Goal: Use online tool/utility: Use online tool/utility

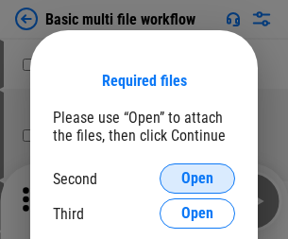
click at [197, 178] on span "Open" at bounding box center [197, 178] width 32 height 15
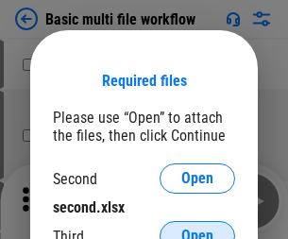
click at [197, 229] on span "Open" at bounding box center [197, 236] width 32 height 15
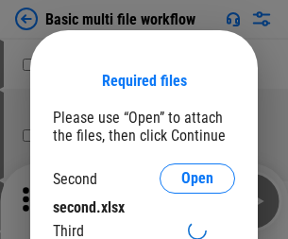
scroll to position [12, 0]
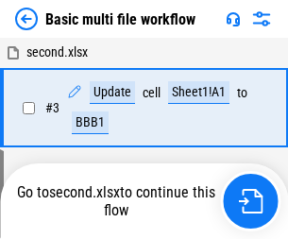
scroll to position [418, 0]
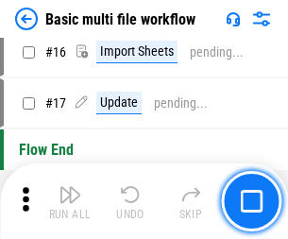
click at [70, 201] on img "button" at bounding box center [70, 194] width 23 height 23
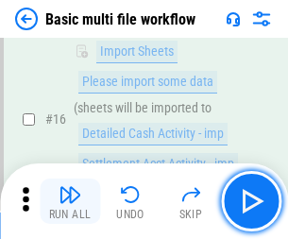
scroll to position [1257, 0]
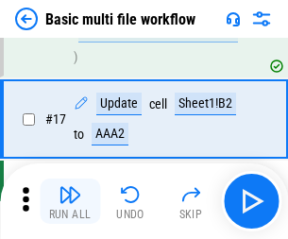
click at [70, 201] on img "button" at bounding box center [70, 194] width 23 height 23
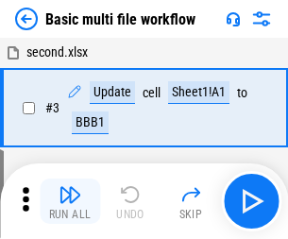
click at [70, 201] on img "button" at bounding box center [70, 194] width 23 height 23
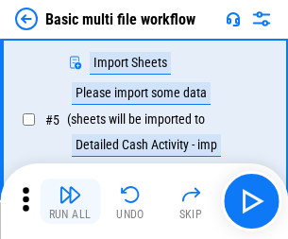
click at [70, 201] on img "button" at bounding box center [70, 194] width 23 height 23
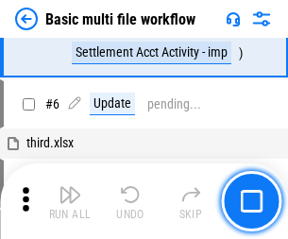
click at [70, 201] on img "button" at bounding box center [70, 194] width 23 height 23
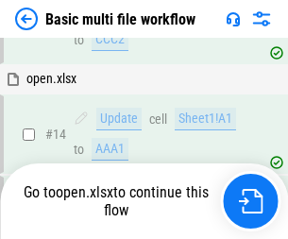
scroll to position [1257, 0]
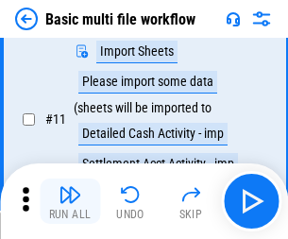
click at [70, 201] on img "button" at bounding box center [70, 194] width 23 height 23
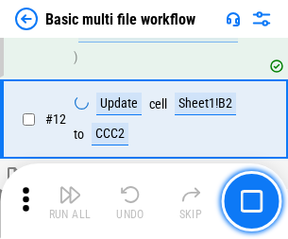
scroll to position [885, 0]
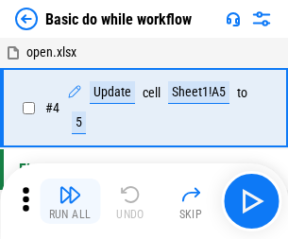
click at [70, 201] on img "button" at bounding box center [70, 194] width 23 height 23
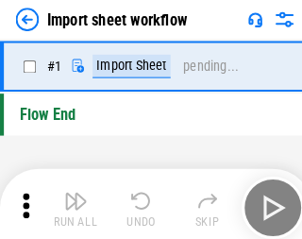
click at [70, 201] on img "button" at bounding box center [73, 194] width 23 height 23
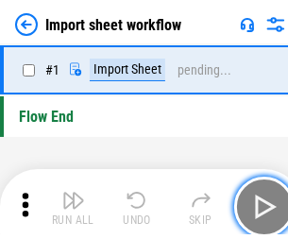
scroll to position [7, 0]
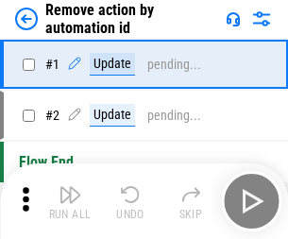
click at [70, 201] on img "button" at bounding box center [70, 194] width 23 height 23
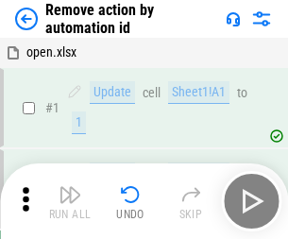
scroll to position [70, 0]
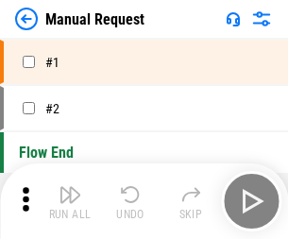
click at [70, 201] on img "button" at bounding box center [70, 194] width 23 height 23
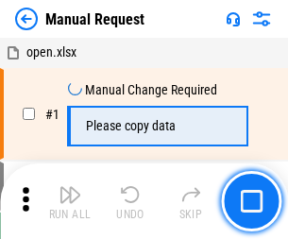
scroll to position [64, 0]
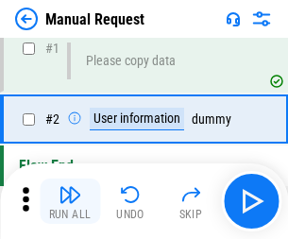
click at [70, 201] on img "button" at bounding box center [70, 194] width 23 height 23
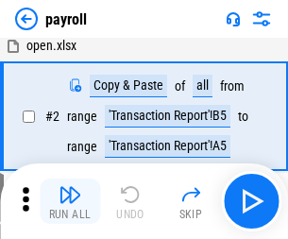
click at [70, 201] on img "button" at bounding box center [70, 194] width 23 height 23
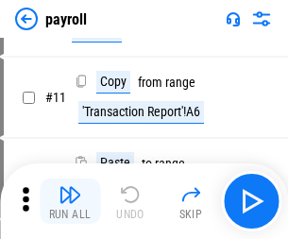
scroll to position [137, 0]
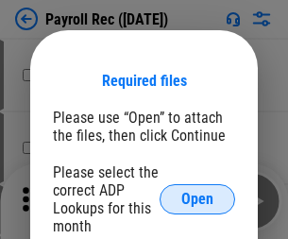
click at [197, 199] on span "Open" at bounding box center [197, 199] width 32 height 15
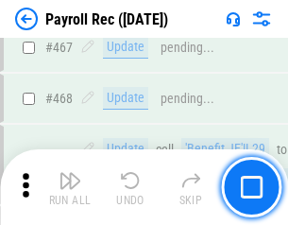
scroll to position [10065, 0]
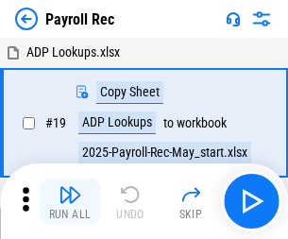
click at [70, 201] on img "button" at bounding box center [70, 194] width 23 height 23
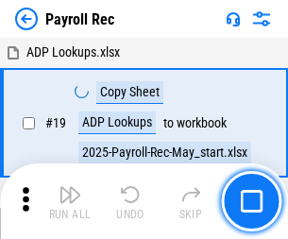
scroll to position [115, 0]
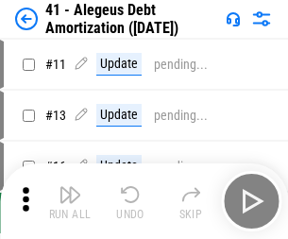
click at [70, 201] on img "button" at bounding box center [70, 194] width 23 height 23
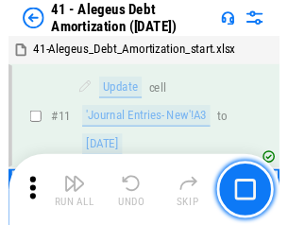
scroll to position [233, 0]
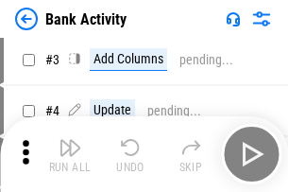
click at [70, 154] on img "button" at bounding box center [70, 147] width 23 height 23
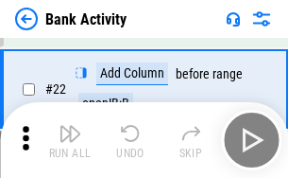
scroll to position [506, 0]
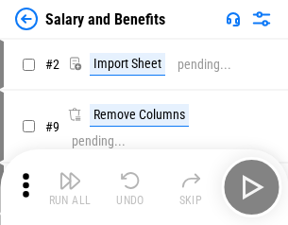
click at [70, 187] on img "button" at bounding box center [70, 180] width 23 height 23
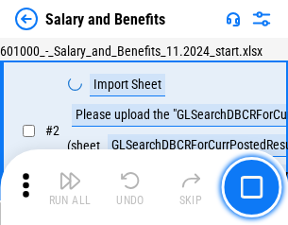
scroll to position [137, 0]
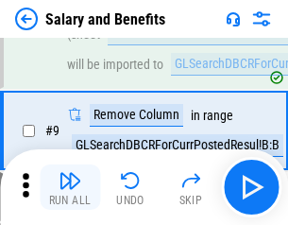
click at [70, 187] on img "button" at bounding box center [70, 180] width 23 height 23
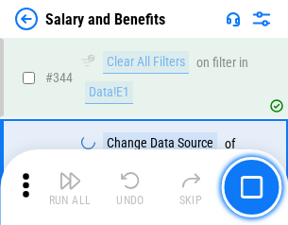
scroll to position [8843, 0]
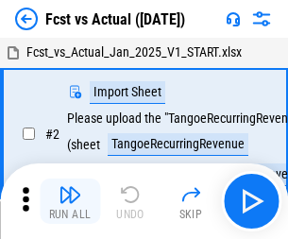
click at [70, 187] on img "button" at bounding box center [70, 194] width 23 height 23
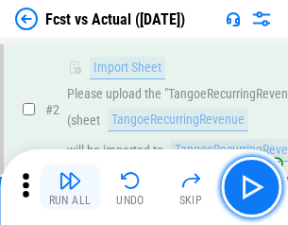
scroll to position [177, 0]
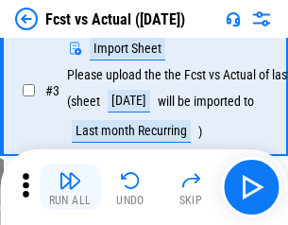
click at [70, 187] on img "button" at bounding box center [70, 180] width 23 height 23
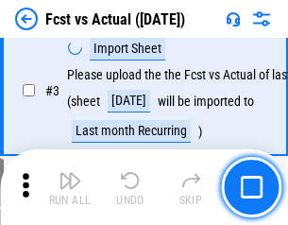
scroll to position [283, 0]
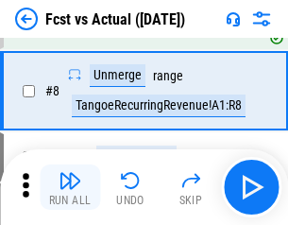
click at [70, 187] on img "button" at bounding box center [70, 180] width 23 height 23
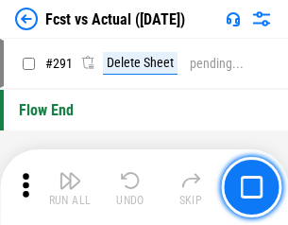
scroll to position [8938, 0]
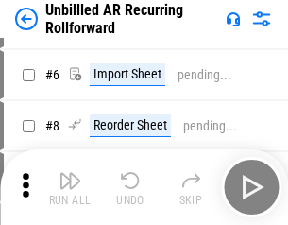
click at [70, 187] on img "button" at bounding box center [70, 180] width 23 height 23
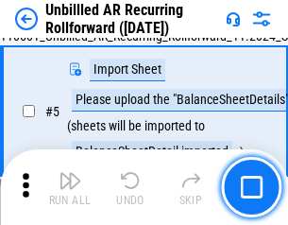
scroll to position [178, 0]
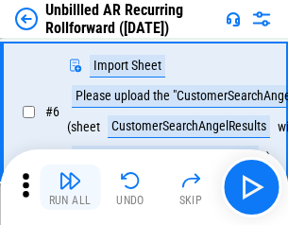
click at [70, 187] on img "button" at bounding box center [70, 180] width 23 height 23
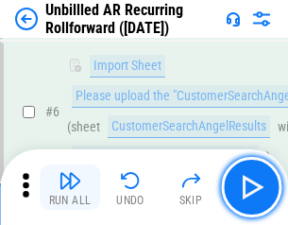
scroll to position [304, 0]
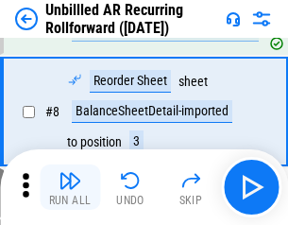
click at [70, 187] on img "button" at bounding box center [70, 180] width 23 height 23
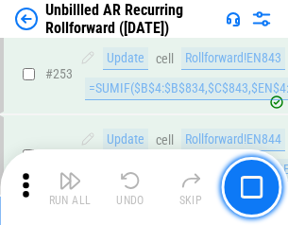
scroll to position [6415, 0]
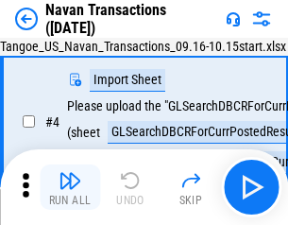
click at [70, 187] on img "button" at bounding box center [70, 180] width 23 height 23
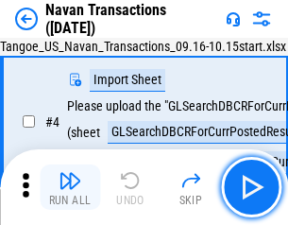
scroll to position [162, 0]
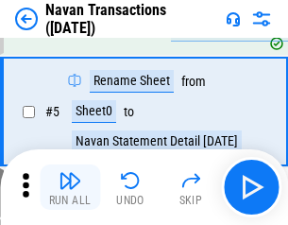
click at [70, 187] on img "button" at bounding box center [70, 180] width 23 height 23
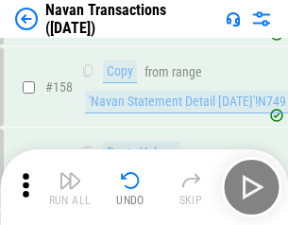
scroll to position [6123, 0]
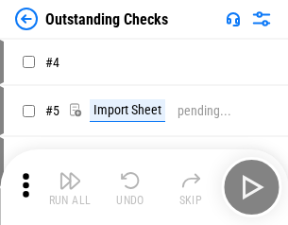
click at [70, 187] on img "button" at bounding box center [70, 180] width 23 height 23
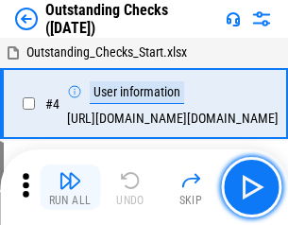
scroll to position [197, 0]
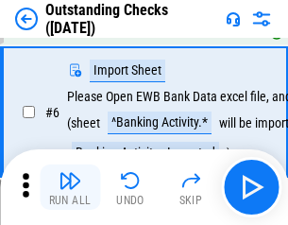
click at [70, 187] on img "button" at bounding box center [70, 180] width 23 height 23
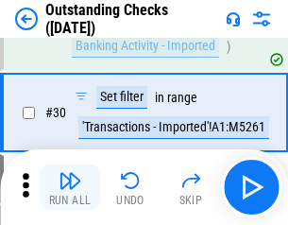
click at [70, 187] on img "button" at bounding box center [70, 180] width 23 height 23
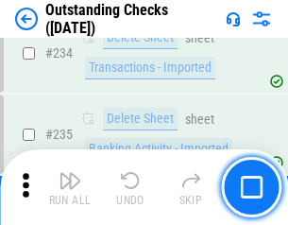
scroll to position [5735, 0]
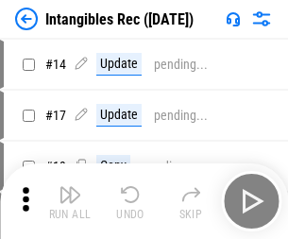
click at [70, 201] on img "button" at bounding box center [70, 194] width 23 height 23
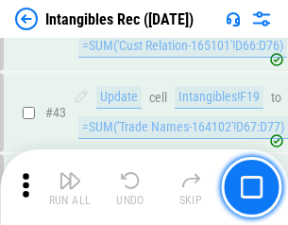
scroll to position [736, 0]
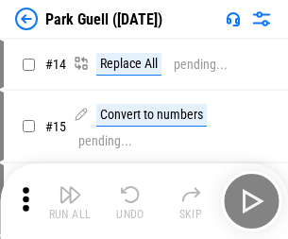
click at [70, 187] on img "button" at bounding box center [70, 194] width 23 height 23
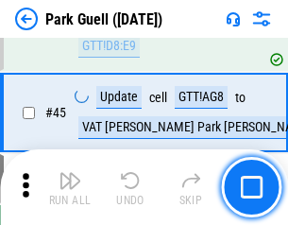
scroll to position [2362, 0]
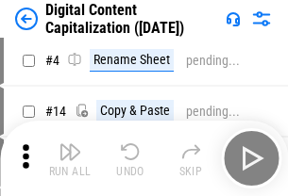
click at [70, 159] on img "button" at bounding box center [70, 152] width 23 height 23
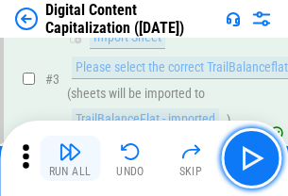
scroll to position [177, 0]
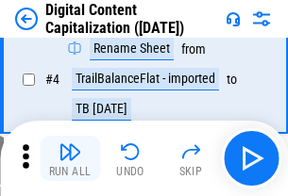
click at [70, 159] on img "button" at bounding box center [70, 152] width 23 height 23
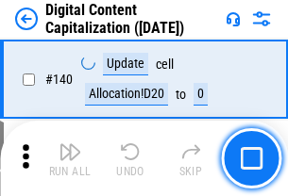
scroll to position [2003, 0]
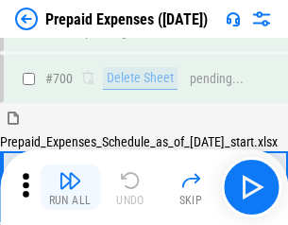
click at [70, 187] on img "button" at bounding box center [70, 180] width 23 height 23
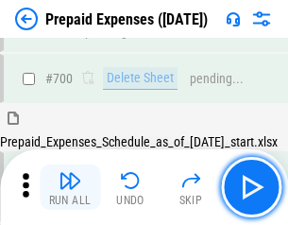
scroll to position [5193, 0]
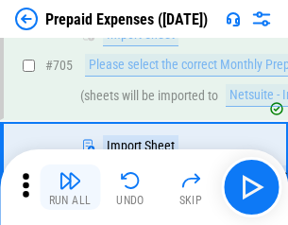
click at [70, 187] on img "button" at bounding box center [70, 180] width 23 height 23
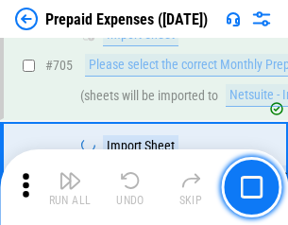
scroll to position [5289, 0]
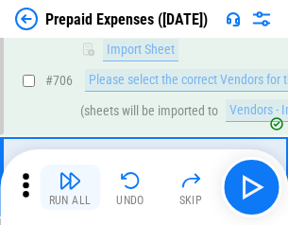
click at [70, 187] on img "button" at bounding box center [70, 180] width 23 height 23
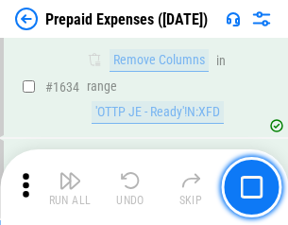
scroll to position [18388, 0]
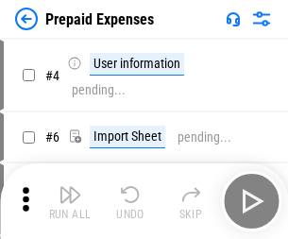
click at [70, 201] on img "button" at bounding box center [70, 194] width 23 height 23
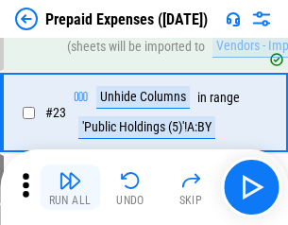
click at [70, 187] on img "button" at bounding box center [70, 180] width 23 height 23
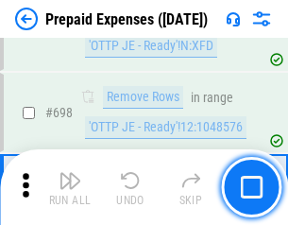
scroll to position [6576, 0]
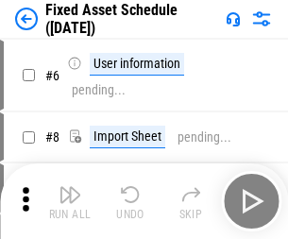
click at [70, 201] on img "button" at bounding box center [70, 194] width 23 height 23
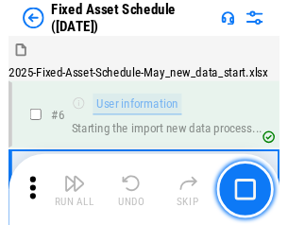
scroll to position [198, 0]
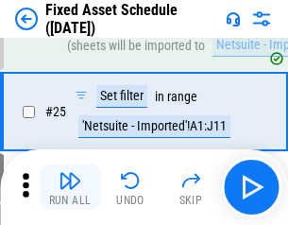
click at [70, 187] on img "button" at bounding box center [70, 180] width 23 height 23
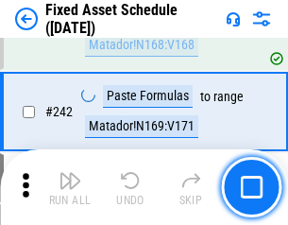
scroll to position [5850, 0]
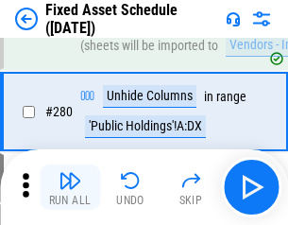
click at [70, 187] on img "button" at bounding box center [70, 180] width 23 height 23
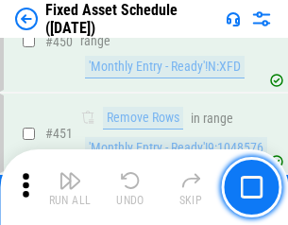
scroll to position [8442, 0]
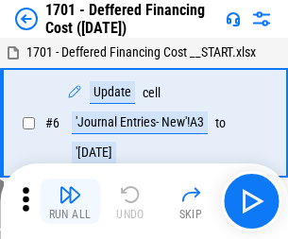
click at [70, 201] on img "button" at bounding box center [70, 194] width 23 height 23
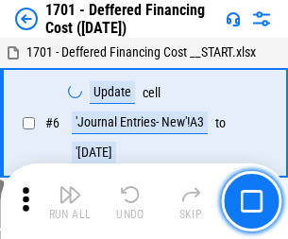
scroll to position [227, 0]
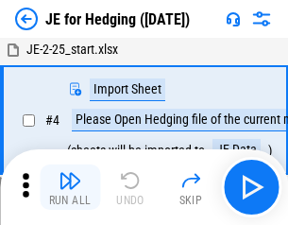
click at [70, 187] on img "button" at bounding box center [70, 180] width 23 height 23
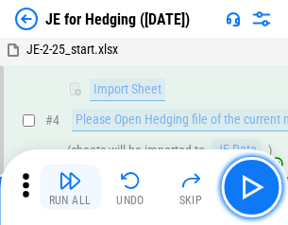
scroll to position [107, 0]
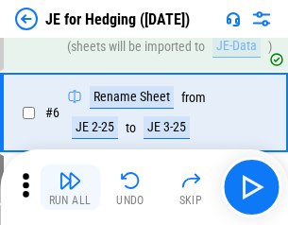
click at [70, 187] on img "button" at bounding box center [70, 180] width 23 height 23
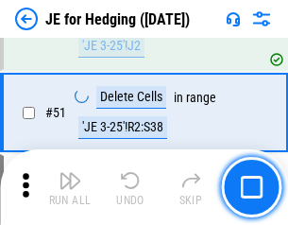
scroll to position [1223, 0]
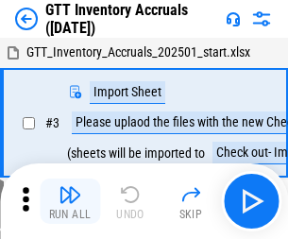
click at [70, 187] on img "button" at bounding box center [70, 194] width 23 height 23
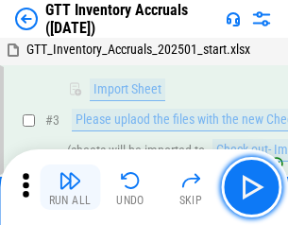
scroll to position [122, 0]
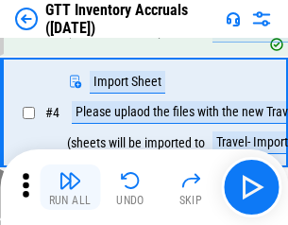
click at [70, 187] on img "button" at bounding box center [70, 180] width 23 height 23
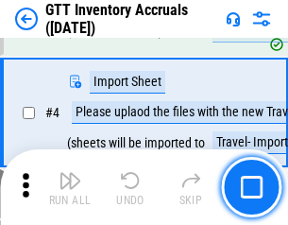
scroll to position [218, 0]
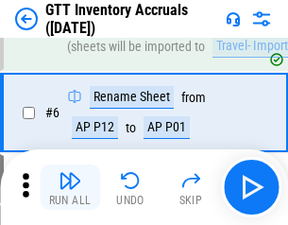
click at [70, 187] on img "button" at bounding box center [70, 180] width 23 height 23
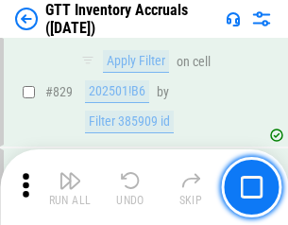
scroll to position [14335, 0]
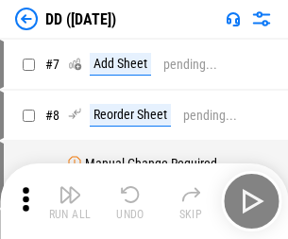
click at [70, 201] on img "button" at bounding box center [70, 194] width 23 height 23
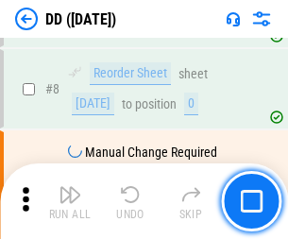
scroll to position [182, 0]
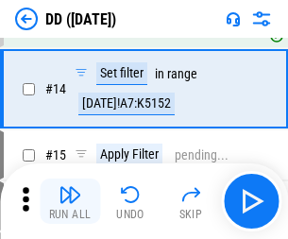
click at [70, 201] on img "button" at bounding box center [70, 194] width 23 height 23
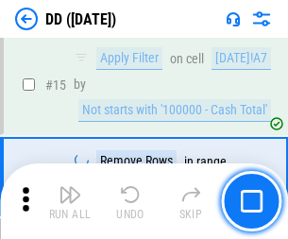
scroll to position [485, 0]
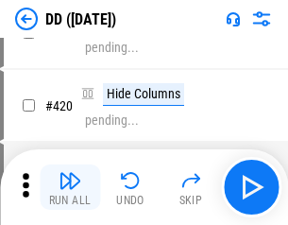
click at [70, 187] on img "button" at bounding box center [70, 180] width 23 height 23
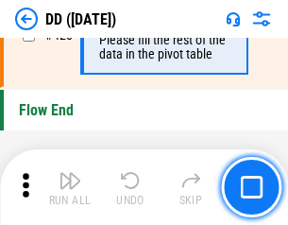
scroll to position [9039, 0]
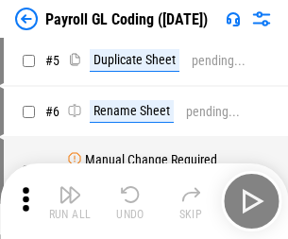
click at [70, 201] on img "button" at bounding box center [70, 194] width 23 height 23
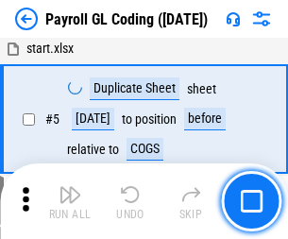
scroll to position [227, 0]
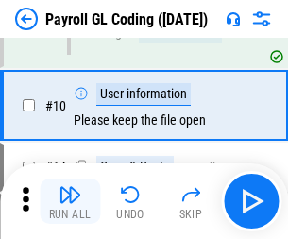
click at [70, 201] on img "button" at bounding box center [70, 194] width 23 height 23
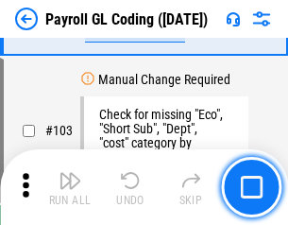
scroll to position [4431, 0]
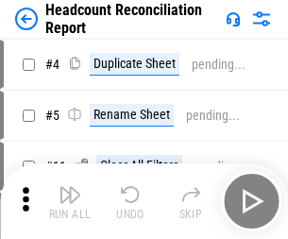
click at [70, 201] on img "button" at bounding box center [70, 194] width 23 height 23
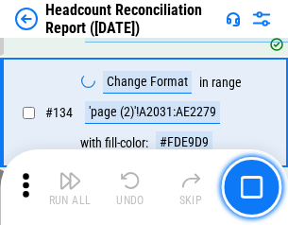
scroll to position [2270, 0]
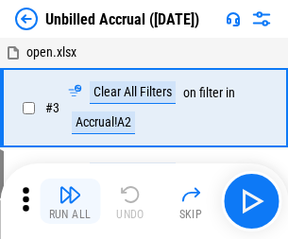
click at [70, 201] on img "button" at bounding box center [70, 194] width 23 height 23
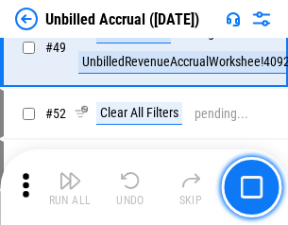
scroll to position [1713, 0]
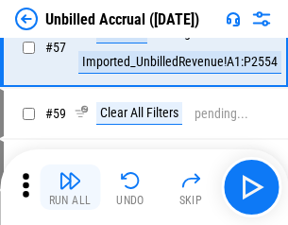
click at [70, 187] on img "button" at bounding box center [70, 180] width 23 height 23
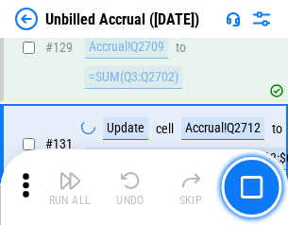
scroll to position [5625, 0]
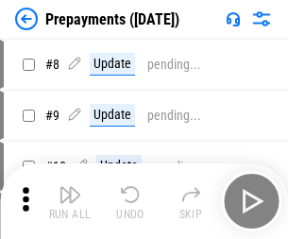
click at [70, 201] on img "button" at bounding box center [70, 194] width 23 height 23
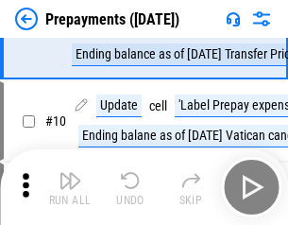
scroll to position [118, 0]
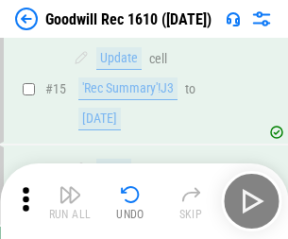
scroll to position [323, 0]
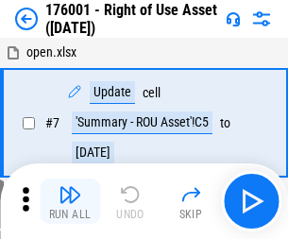
click at [70, 201] on img "button" at bounding box center [70, 194] width 23 height 23
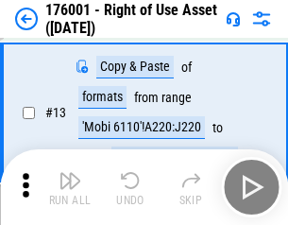
scroll to position [122, 0]
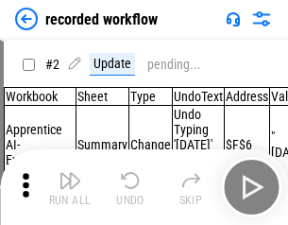
click at [70, 187] on img "button" at bounding box center [70, 180] width 23 height 23
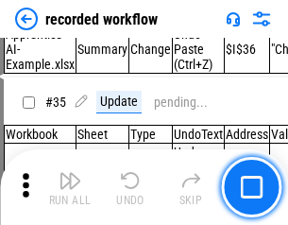
scroll to position [5903, 0]
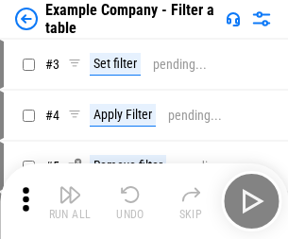
click at [70, 201] on img "button" at bounding box center [70, 194] width 23 height 23
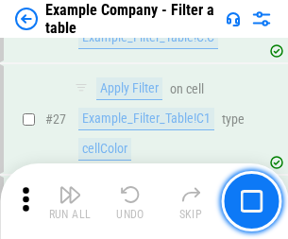
scroll to position [1728, 0]
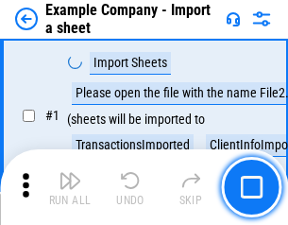
scroll to position [159, 0]
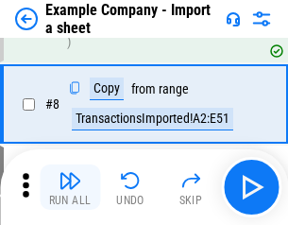
click at [70, 187] on img "button" at bounding box center [70, 180] width 23 height 23
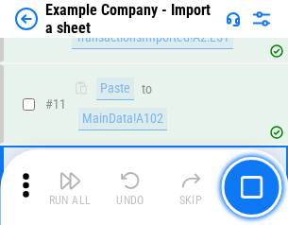
scroll to position [417, 0]
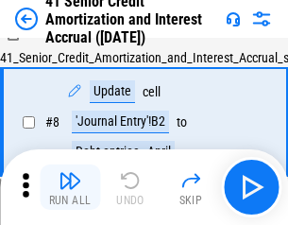
click at [70, 187] on img "button" at bounding box center [70, 180] width 23 height 23
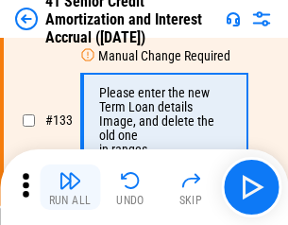
click at [70, 187] on img "button" at bounding box center [70, 180] width 23 height 23
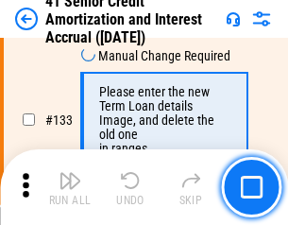
scroll to position [1974, 0]
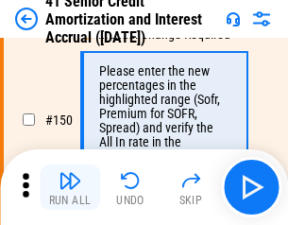
click at [70, 187] on img "button" at bounding box center [70, 180] width 23 height 23
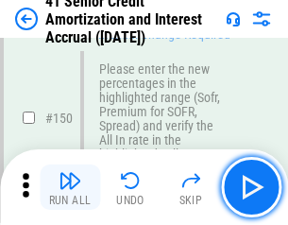
scroll to position [2172, 0]
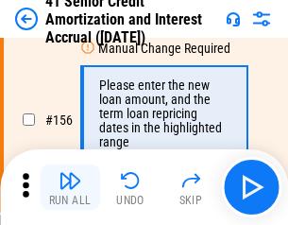
click at [70, 187] on img "button" at bounding box center [70, 180] width 23 height 23
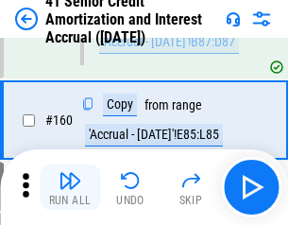
click at [70, 187] on img "button" at bounding box center [70, 180] width 23 height 23
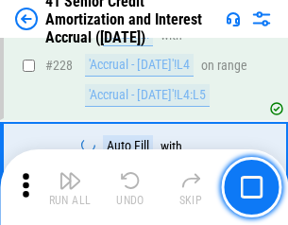
scroll to position [4230, 0]
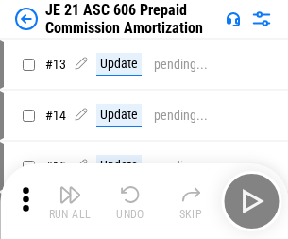
click at [70, 187] on img "button" at bounding box center [70, 194] width 23 height 23
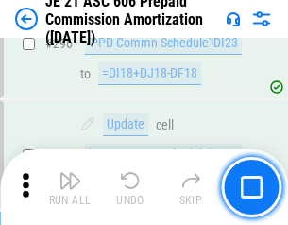
scroll to position [3475, 0]
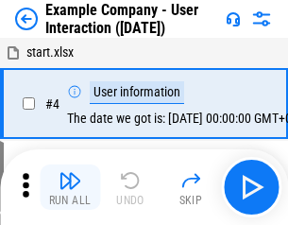
click at [70, 187] on img "button" at bounding box center [70, 180] width 23 height 23
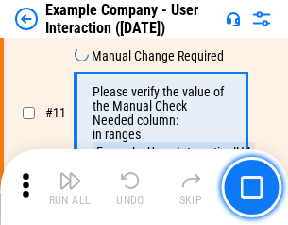
scroll to position [409, 0]
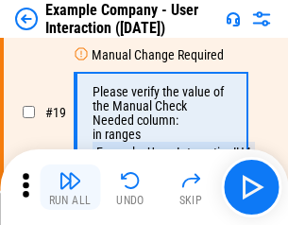
click at [70, 187] on img "button" at bounding box center [70, 180] width 23 height 23
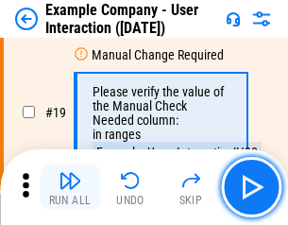
click at [70, 187] on img "button" at bounding box center [70, 180] width 23 height 23
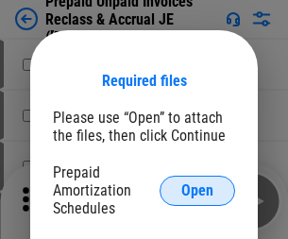
click at [197, 190] on span "Open" at bounding box center [197, 190] width 32 height 15
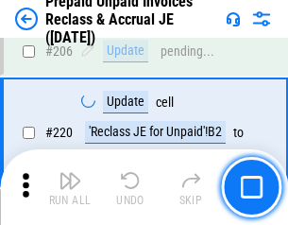
scroll to position [2448, 0]
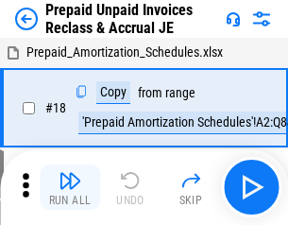
click at [70, 187] on img "button" at bounding box center [70, 180] width 23 height 23
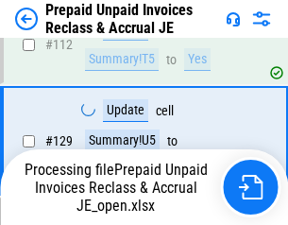
scroll to position [1541, 0]
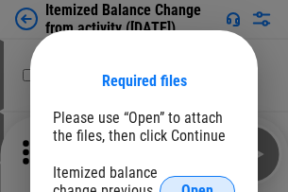
click at [197, 183] on span "Open" at bounding box center [197, 190] width 32 height 15
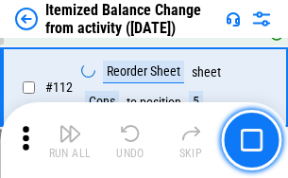
scroll to position [3159, 0]
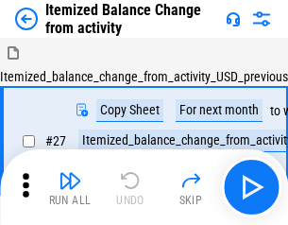
scroll to position [29, 0]
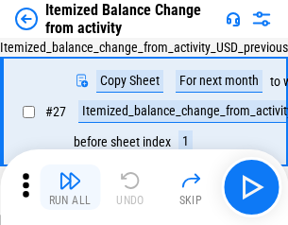
click at [70, 187] on img "button" at bounding box center [70, 180] width 23 height 23
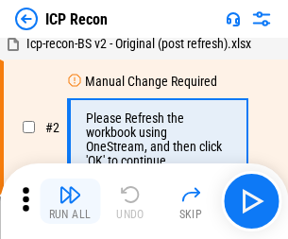
click at [70, 201] on img "button" at bounding box center [70, 194] width 23 height 23
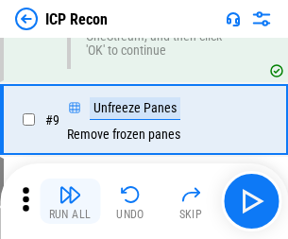
click at [70, 201] on img "button" at bounding box center [70, 194] width 23 height 23
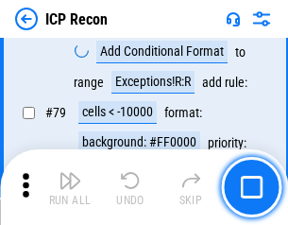
scroll to position [1851, 0]
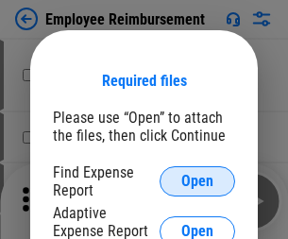
click at [197, 181] on span "Open" at bounding box center [197, 181] width 32 height 15
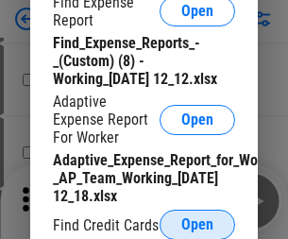
click at [197, 224] on span "Open" at bounding box center [197, 224] width 32 height 15
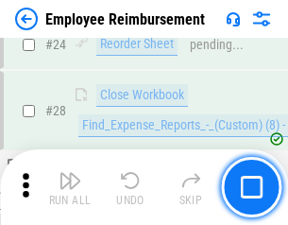
scroll to position [883, 0]
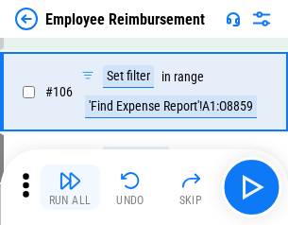
click at [70, 187] on img "button" at bounding box center [70, 180] width 23 height 23
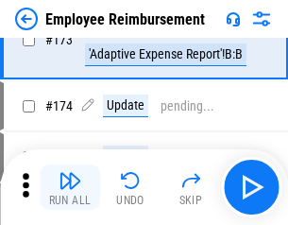
click at [70, 187] on img "button" at bounding box center [70, 180] width 23 height 23
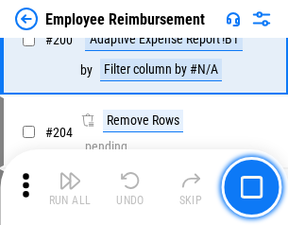
scroll to position [4778, 0]
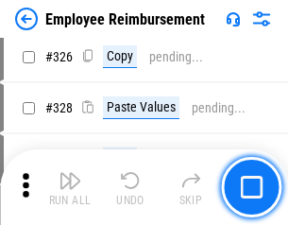
click at [70, 187] on img "button" at bounding box center [70, 180] width 23 height 23
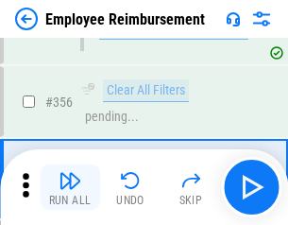
click at [70, 187] on img "button" at bounding box center [70, 180] width 23 height 23
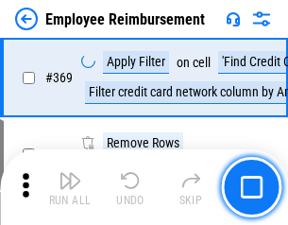
scroll to position [10061, 0]
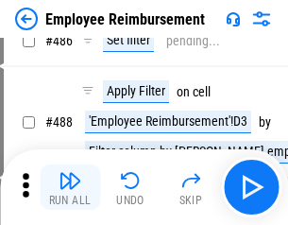
click at [70, 187] on img "button" at bounding box center [70, 180] width 23 height 23
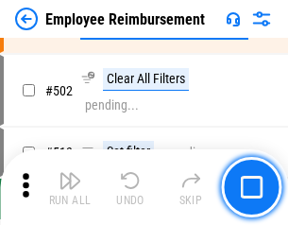
scroll to position [12120, 0]
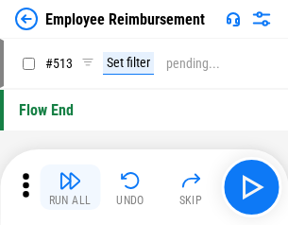
click at [70, 187] on img "button" at bounding box center [70, 180] width 23 height 23
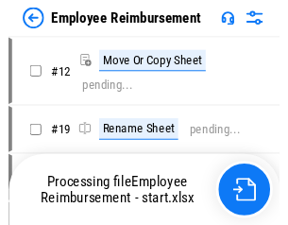
scroll to position [64, 0]
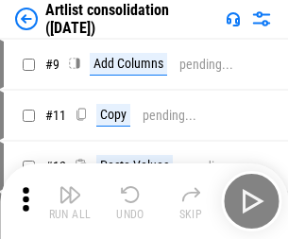
click at [70, 201] on img "button" at bounding box center [70, 194] width 23 height 23
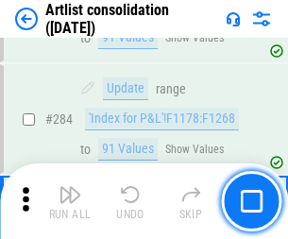
scroll to position [7810, 0]
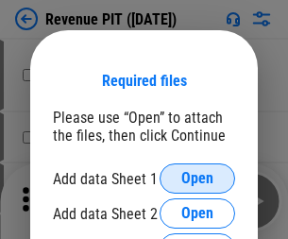
click at [197, 178] on span "Open" at bounding box center [197, 178] width 32 height 15
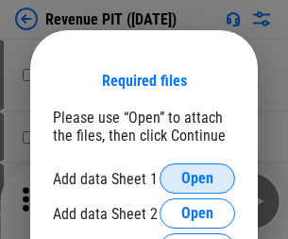
click at [197, 178] on span "Open" at bounding box center [197, 178] width 32 height 15
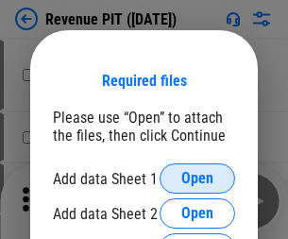
click at [197, 178] on span "Open" at bounding box center [197, 178] width 32 height 15
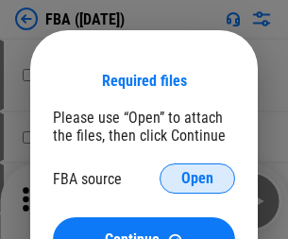
click at [197, 178] on span "Open" at bounding box center [197, 178] width 32 height 15
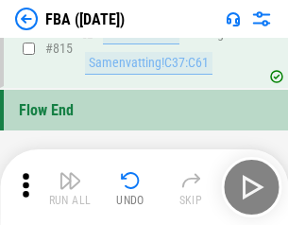
scroll to position [16906, 0]
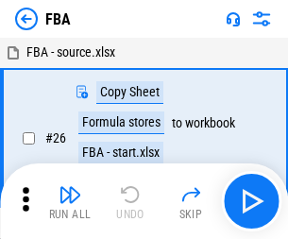
scroll to position [19, 0]
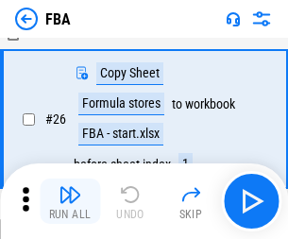
click at [70, 201] on img "button" at bounding box center [70, 194] width 23 height 23
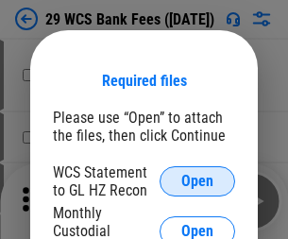
click at [197, 181] on span "Open" at bounding box center [197, 181] width 32 height 15
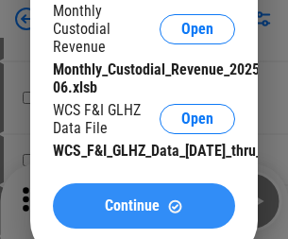
click at [144, 213] on span "Continue" at bounding box center [132, 205] width 55 height 15
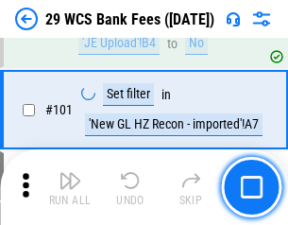
scroll to position [1840, 0]
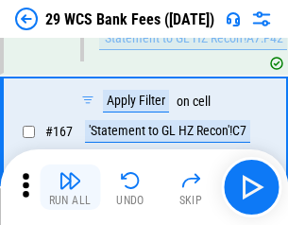
click at [70, 187] on img "button" at bounding box center [70, 180] width 23 height 23
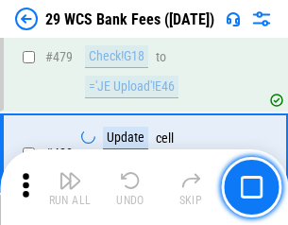
scroll to position [9738, 0]
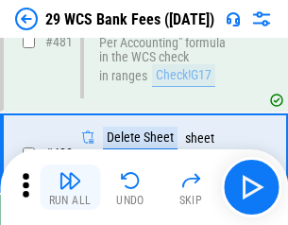
click at [70, 187] on img "button" at bounding box center [70, 180] width 23 height 23
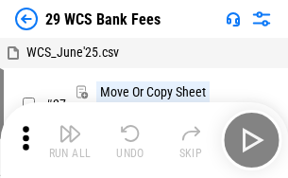
scroll to position [34, 0]
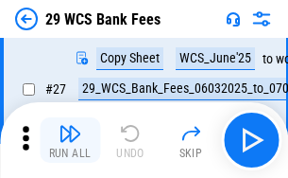
click at [70, 140] on img "button" at bounding box center [70, 133] width 23 height 23
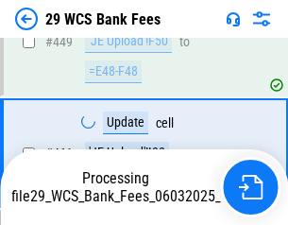
scroll to position [9716, 0]
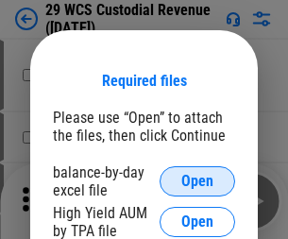
click at [197, 181] on span "Open" at bounding box center [197, 181] width 32 height 15
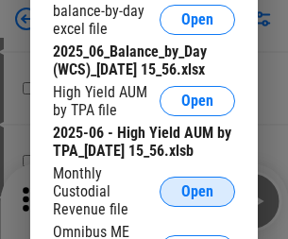
click at [197, 199] on span "Open" at bounding box center [197, 191] width 32 height 15
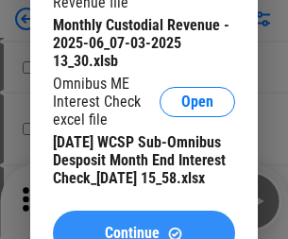
click at [144, 226] on span "Continue" at bounding box center [132, 233] width 55 height 15
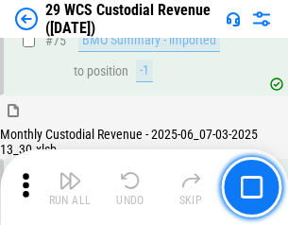
scroll to position [1973, 0]
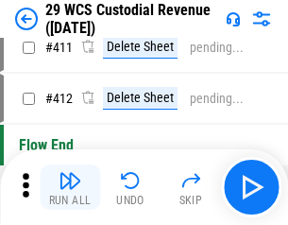
click at [70, 187] on img "button" at bounding box center [70, 180] width 23 height 23
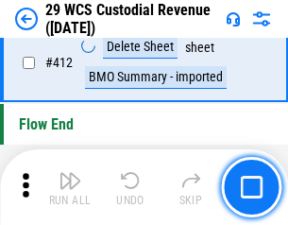
scroll to position [9019, 0]
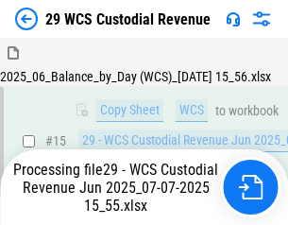
scroll to position [873, 0]
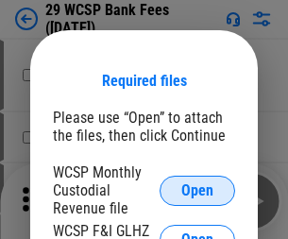
click at [197, 190] on span "Open" at bounding box center [197, 190] width 32 height 15
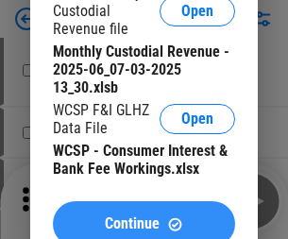
click at [144, 216] on span "Continue" at bounding box center [132, 223] width 55 height 15
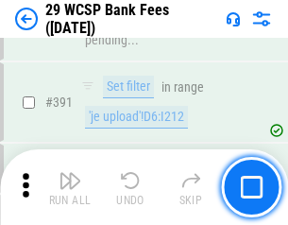
scroll to position [6423, 0]
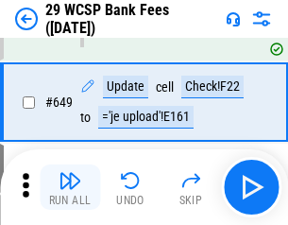
click at [70, 187] on img "button" at bounding box center [70, 180] width 23 height 23
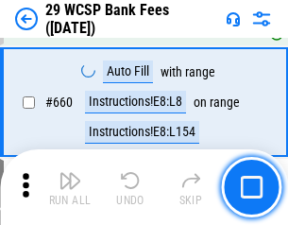
scroll to position [11031, 0]
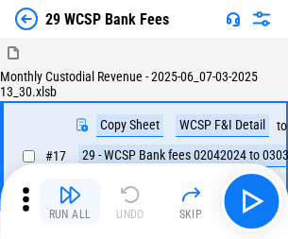
click at [70, 187] on img "button" at bounding box center [70, 194] width 23 height 23
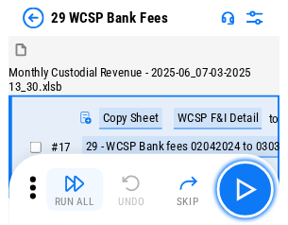
scroll to position [45, 0]
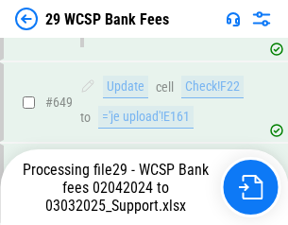
scroll to position [10564, 0]
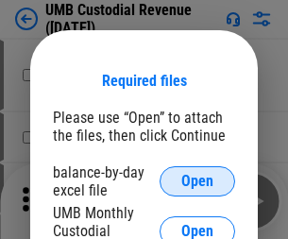
click at [197, 181] on span "Open" at bounding box center [197, 181] width 32 height 15
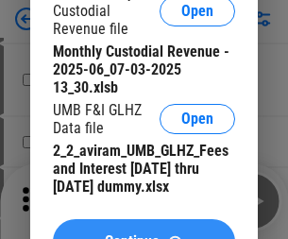
click at [144, 234] on span "Continue" at bounding box center [132, 241] width 55 height 15
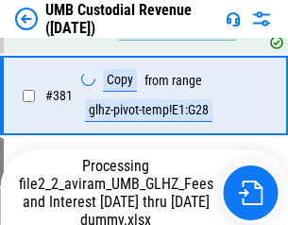
scroll to position [6656, 0]
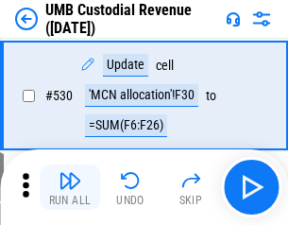
click at [70, 187] on img "button" at bounding box center [70, 180] width 23 height 23
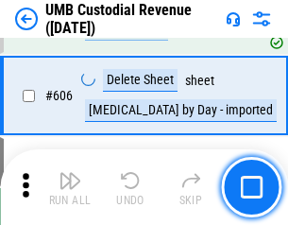
scroll to position [10901, 0]
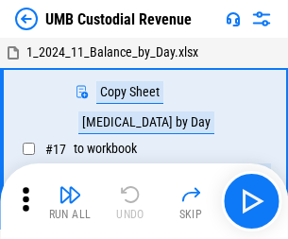
scroll to position [14, 0]
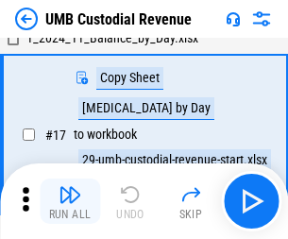
click at [70, 201] on img "button" at bounding box center [70, 194] width 23 height 23
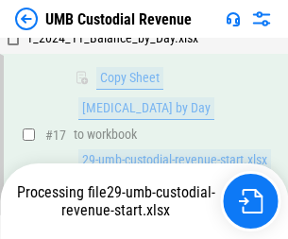
scroll to position [373, 0]
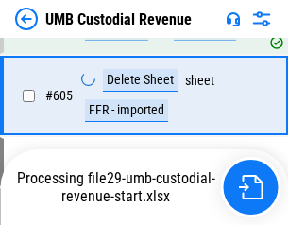
scroll to position [10858, 0]
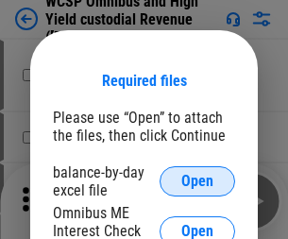
click at [197, 181] on span "Open" at bounding box center [197, 181] width 32 height 15
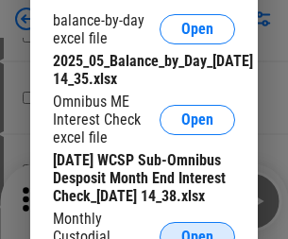
click at [197, 229] on span "Open" at bounding box center [197, 236] width 32 height 15
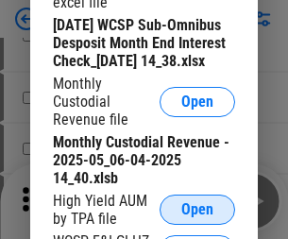
click at [197, 217] on span "Open" at bounding box center [197, 209] width 32 height 15
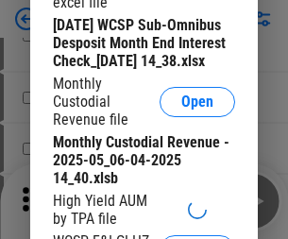
scroll to position [291, 0]
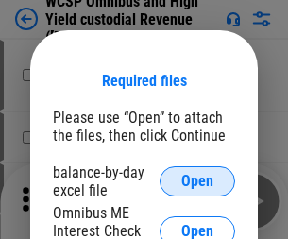
click at [197, 181] on span "Open" at bounding box center [197, 181] width 32 height 15
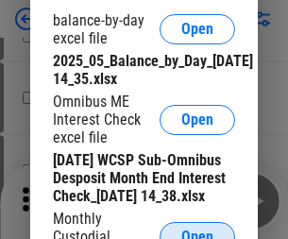
click at [197, 229] on span "Open" at bounding box center [197, 236] width 32 height 15
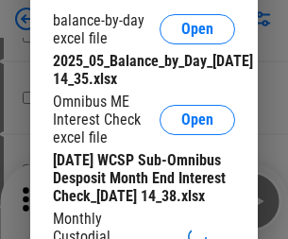
scroll to position [287, 0]
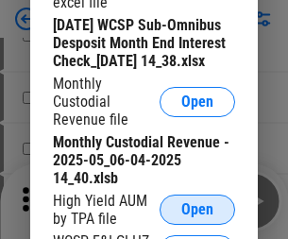
click at [197, 217] on span "Open" at bounding box center [197, 209] width 32 height 15
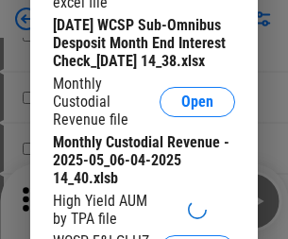
scroll to position [291, 0]
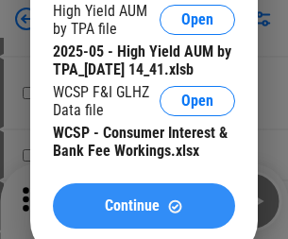
click at [144, 213] on span "Continue" at bounding box center [132, 205] width 55 height 15
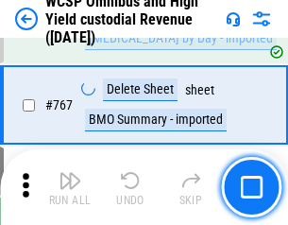
scroll to position [15389, 0]
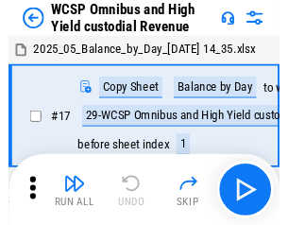
scroll to position [10, 0]
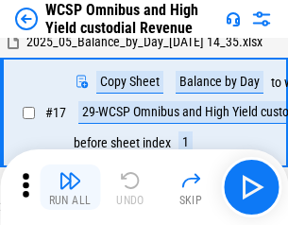
click at [70, 187] on img "button" at bounding box center [70, 180] width 23 height 23
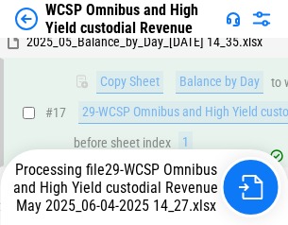
scroll to position [393, 0]
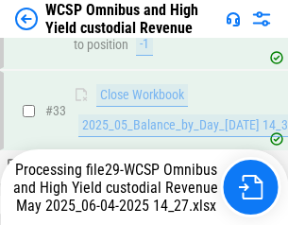
scroll to position [935, 0]
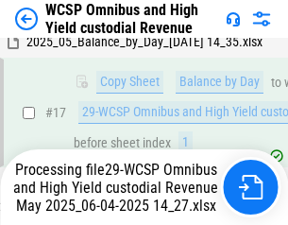
scroll to position [393, 0]
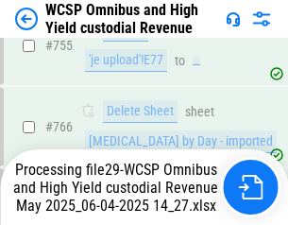
scroll to position [15345, 0]
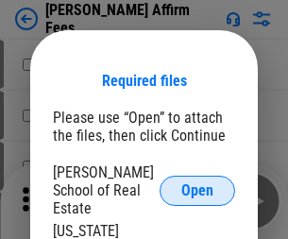
click at [197, 183] on span "Open" at bounding box center [197, 190] width 32 height 15
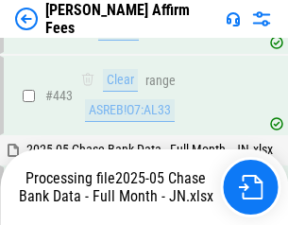
scroll to position [4863, 0]
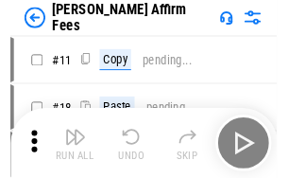
scroll to position [19, 0]
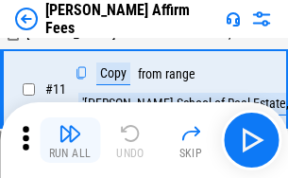
click at [70, 140] on img "button" at bounding box center [70, 133] width 23 height 23
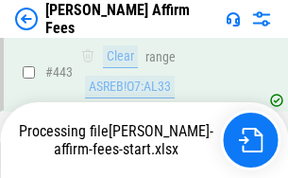
scroll to position [4953, 0]
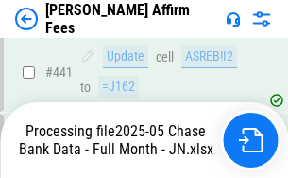
scroll to position [4887, 0]
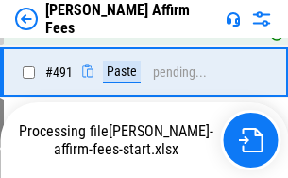
scroll to position [5159, 0]
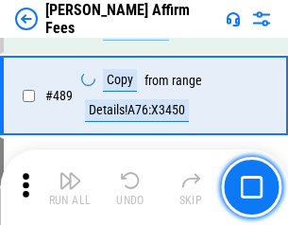
scroll to position [4929, 0]
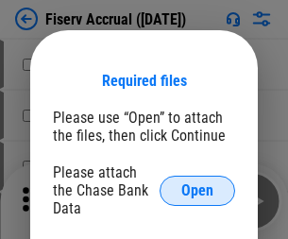
click at [197, 183] on span "Open" at bounding box center [197, 190] width 32 height 15
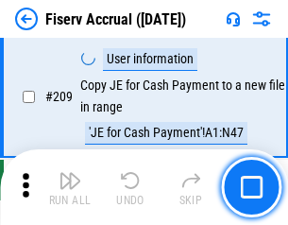
scroll to position [5865, 0]
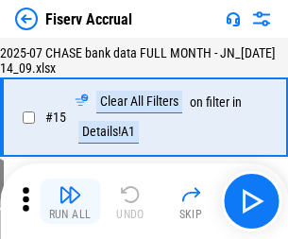
click at [70, 201] on img "button" at bounding box center [70, 194] width 23 height 23
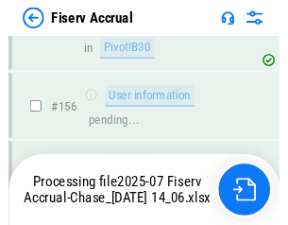
scroll to position [4735, 0]
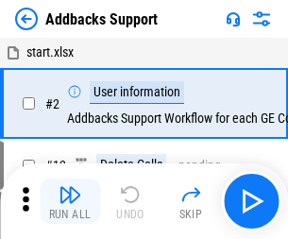
click at [70, 187] on img "button" at bounding box center [70, 194] width 23 height 23
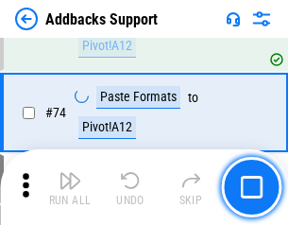
scroll to position [1375, 0]
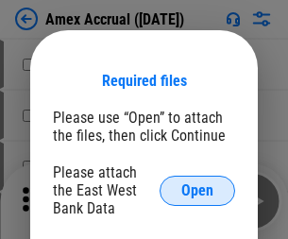
click at [197, 190] on span "Open" at bounding box center [197, 190] width 32 height 15
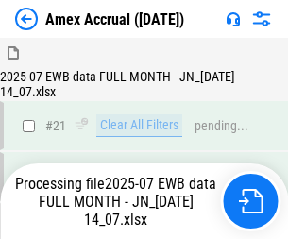
scroll to position [314, 0]
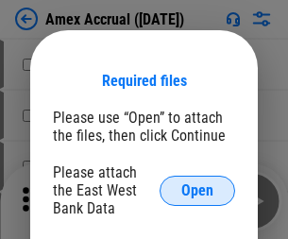
click at [197, 190] on span "Open" at bounding box center [197, 190] width 32 height 15
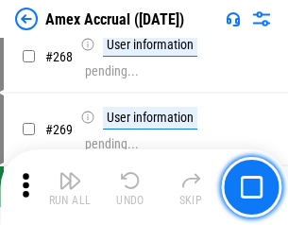
scroll to position [5531, 0]
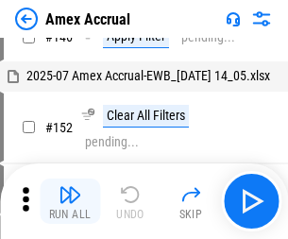
click at [70, 201] on img "button" at bounding box center [70, 194] width 23 height 23
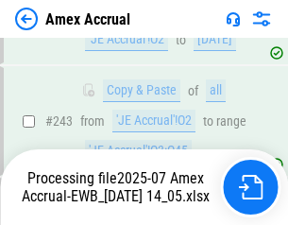
scroll to position [5275, 0]
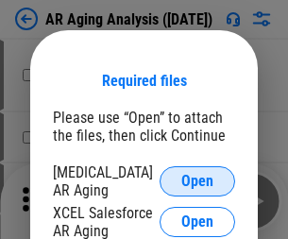
click at [197, 178] on span "Open" at bounding box center [197, 181] width 32 height 15
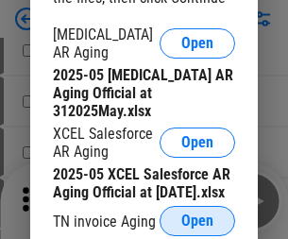
click at [197, 215] on span "Open" at bounding box center [197, 220] width 32 height 15
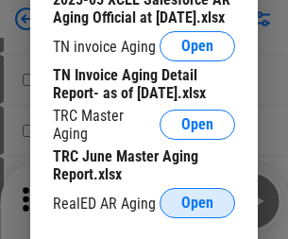
click at [197, 197] on span "Open" at bounding box center [197, 202] width 32 height 15
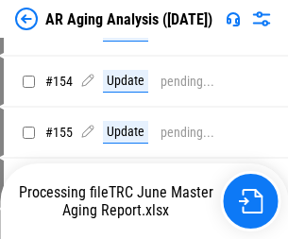
scroll to position [19, 0]
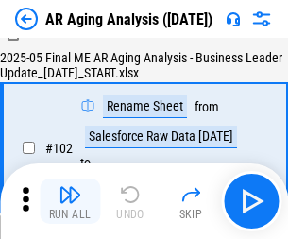
click at [70, 201] on img "button" at bounding box center [70, 194] width 23 height 23
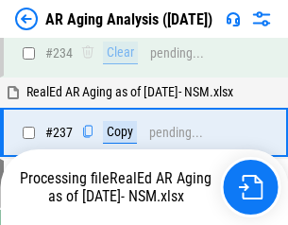
scroll to position [2927, 0]
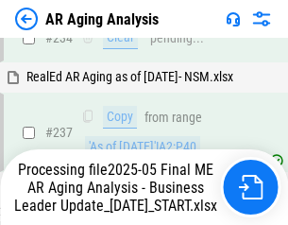
scroll to position [2984, 0]
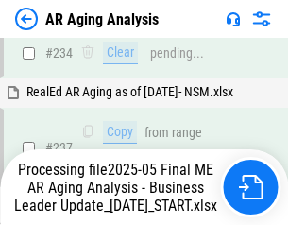
scroll to position [2984, 0]
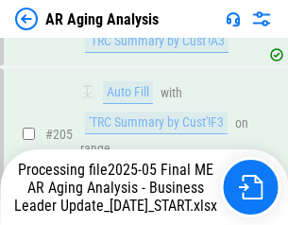
scroll to position [2906, 0]
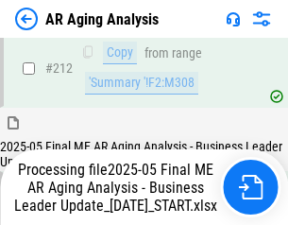
scroll to position [2906, 0]
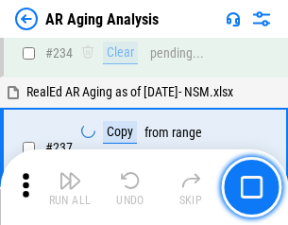
scroll to position [2906, 0]
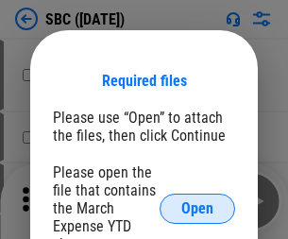
click at [197, 208] on span "Open" at bounding box center [197, 208] width 32 height 15
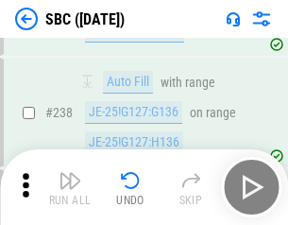
scroll to position [3571, 0]
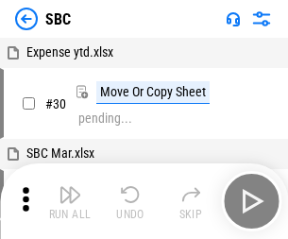
scroll to position [19, 0]
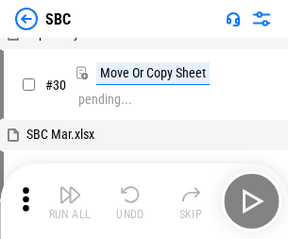
click at [70, 201] on img "button" at bounding box center [70, 194] width 23 height 23
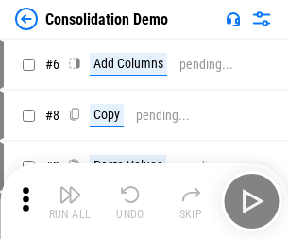
click at [70, 201] on img "button" at bounding box center [70, 194] width 23 height 23
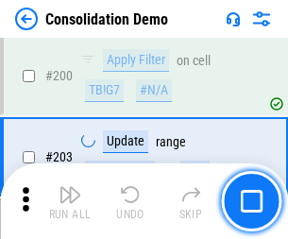
scroll to position [5922, 0]
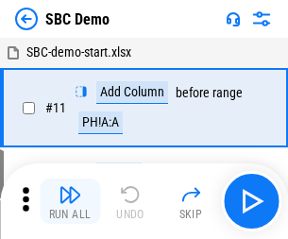
click at [70, 201] on img "button" at bounding box center [70, 194] width 23 height 23
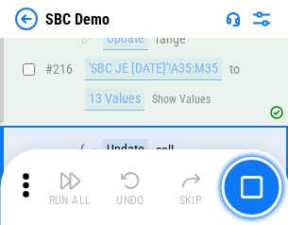
scroll to position [4662, 0]
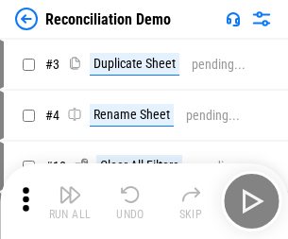
click at [70, 201] on img "button" at bounding box center [70, 194] width 23 height 23
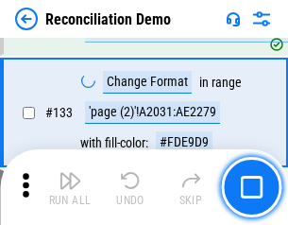
scroll to position [2243, 0]
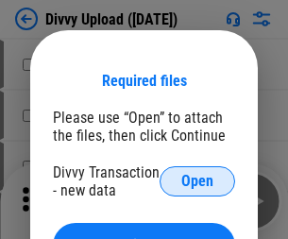
click at [197, 181] on span "Open" at bounding box center [197, 181] width 32 height 15
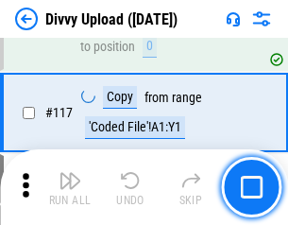
scroll to position [1599, 0]
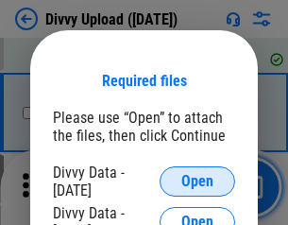
click at [197, 181] on span "Open" at bounding box center [197, 181] width 32 height 15
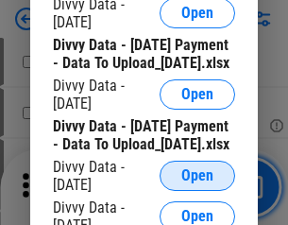
click at [197, 183] on span "Open" at bounding box center [197, 175] width 32 height 15
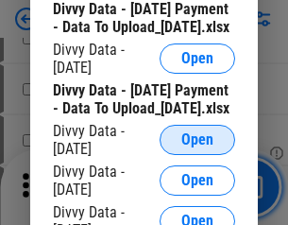
click at [197, 147] on span "Open" at bounding box center [197, 139] width 32 height 15
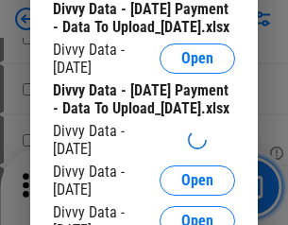
scroll to position [1967, 0]
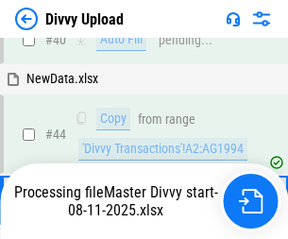
scroll to position [208, 0]
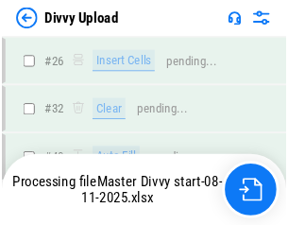
scroll to position [1599, 0]
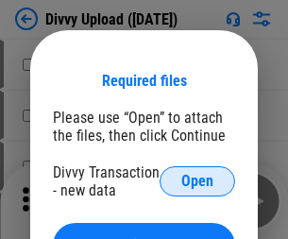
click at [197, 181] on span "Open" at bounding box center [197, 181] width 32 height 15
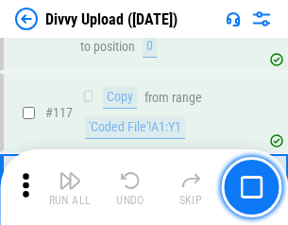
scroll to position [1599, 0]
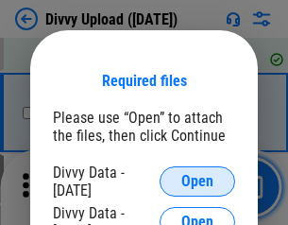
click at [197, 181] on span "Open" at bounding box center [197, 181] width 32 height 15
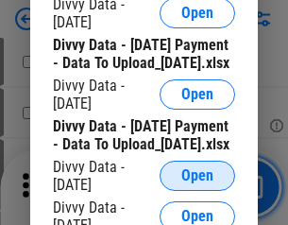
click at [197, 183] on span "Open" at bounding box center [197, 175] width 32 height 15
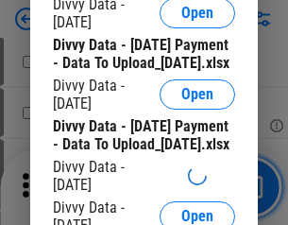
scroll to position [1769, 0]
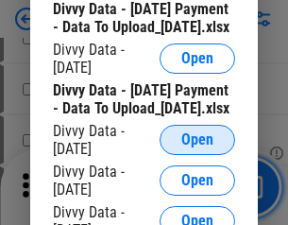
click at [197, 147] on span "Open" at bounding box center [197, 139] width 32 height 15
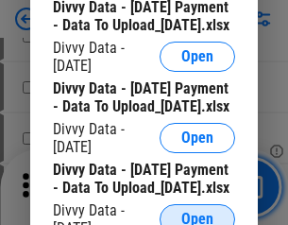
click at [197, 212] on span "Open" at bounding box center [197, 219] width 32 height 15
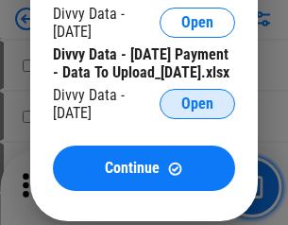
click at [197, 111] on span "Open" at bounding box center [197, 103] width 32 height 15
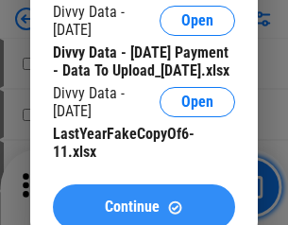
click at [144, 199] on span "Continue" at bounding box center [132, 206] width 55 height 15
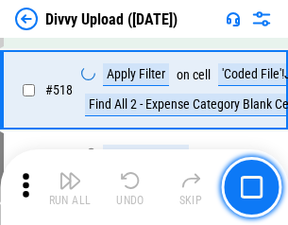
scroll to position [11848, 0]
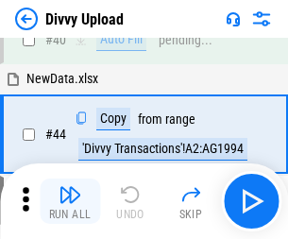
click at [70, 201] on img "button" at bounding box center [70, 194] width 23 height 23
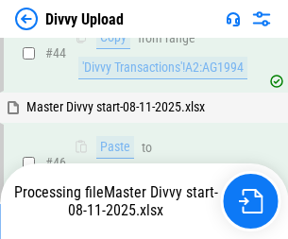
scroll to position [332, 0]
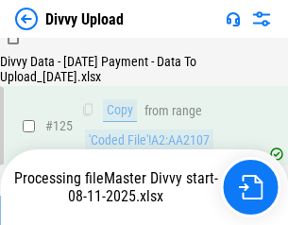
scroll to position [1866, 0]
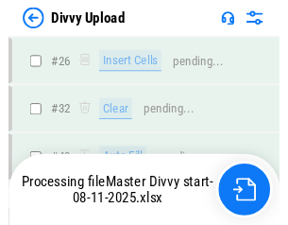
scroll to position [1599, 0]
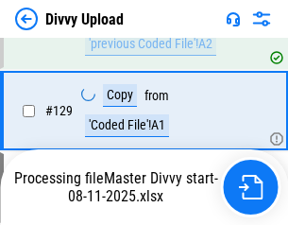
scroll to position [2173, 0]
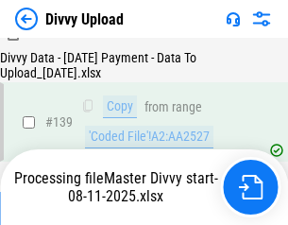
scroll to position [2699, 0]
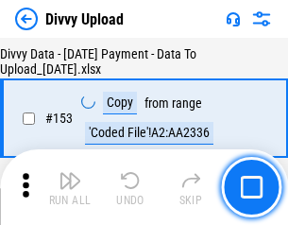
scroll to position [3532, 0]
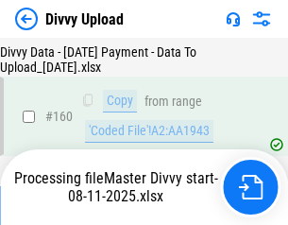
scroll to position [3948, 0]
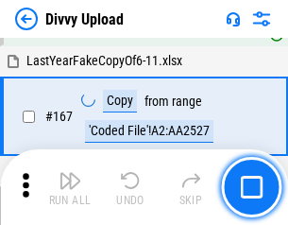
scroll to position [4330, 0]
